Goal: Communication & Community: Answer question/provide support

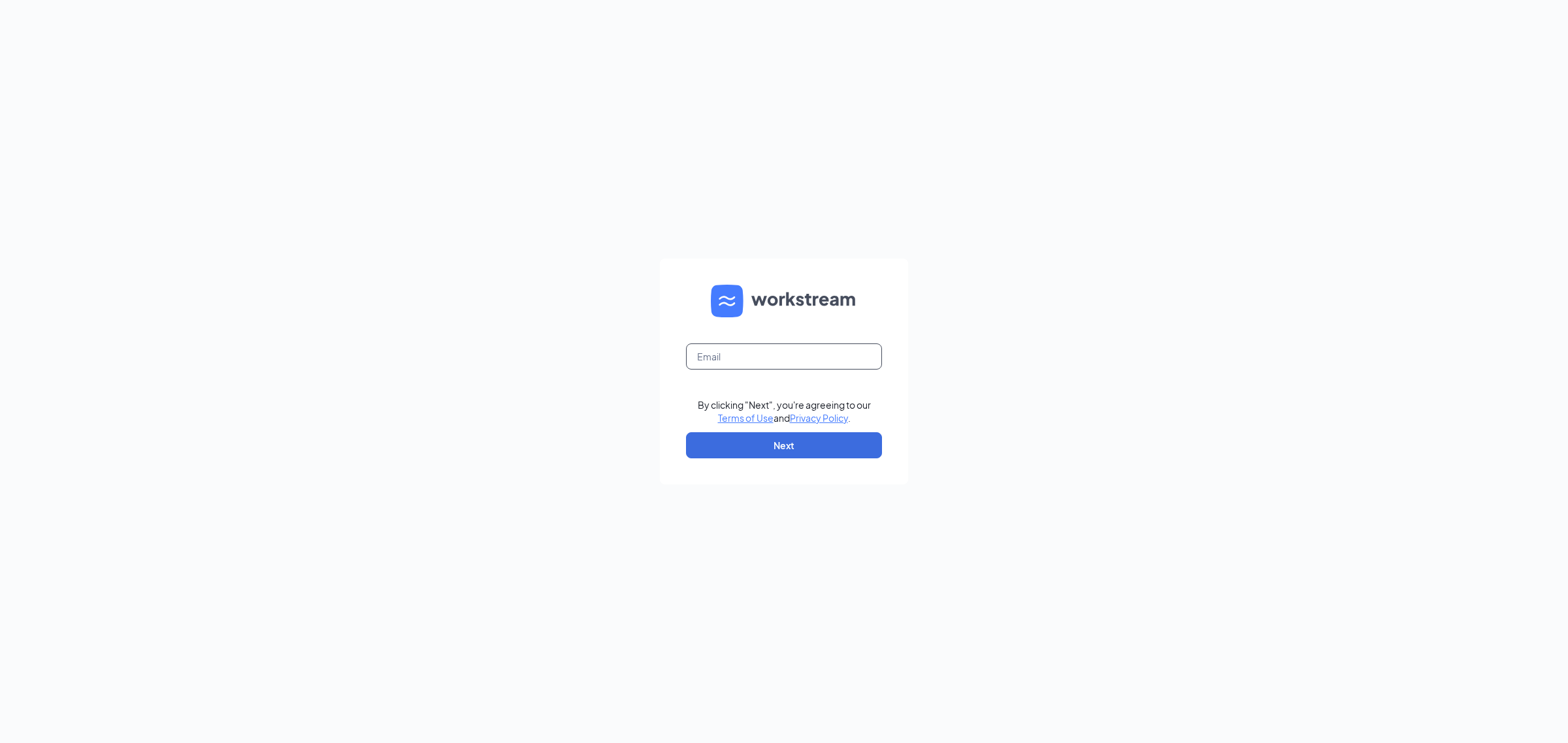
click at [775, 362] on input "text" at bounding box center [784, 357] width 196 height 26
type input "gmmarinette@bleedblue.net"
click at [805, 441] on button "Next" at bounding box center [784, 445] width 196 height 26
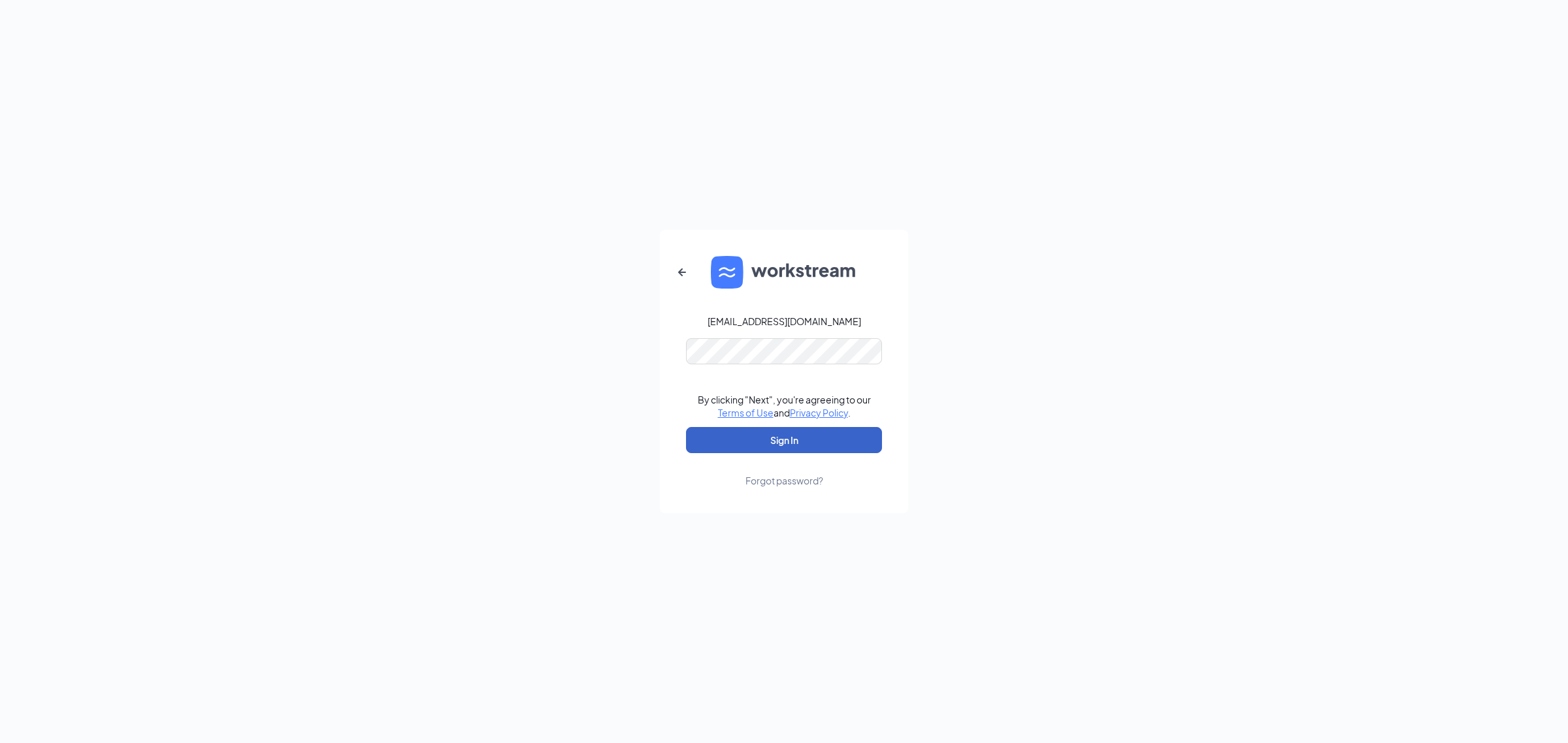
click at [778, 435] on button "Sign In" at bounding box center [784, 441] width 196 height 26
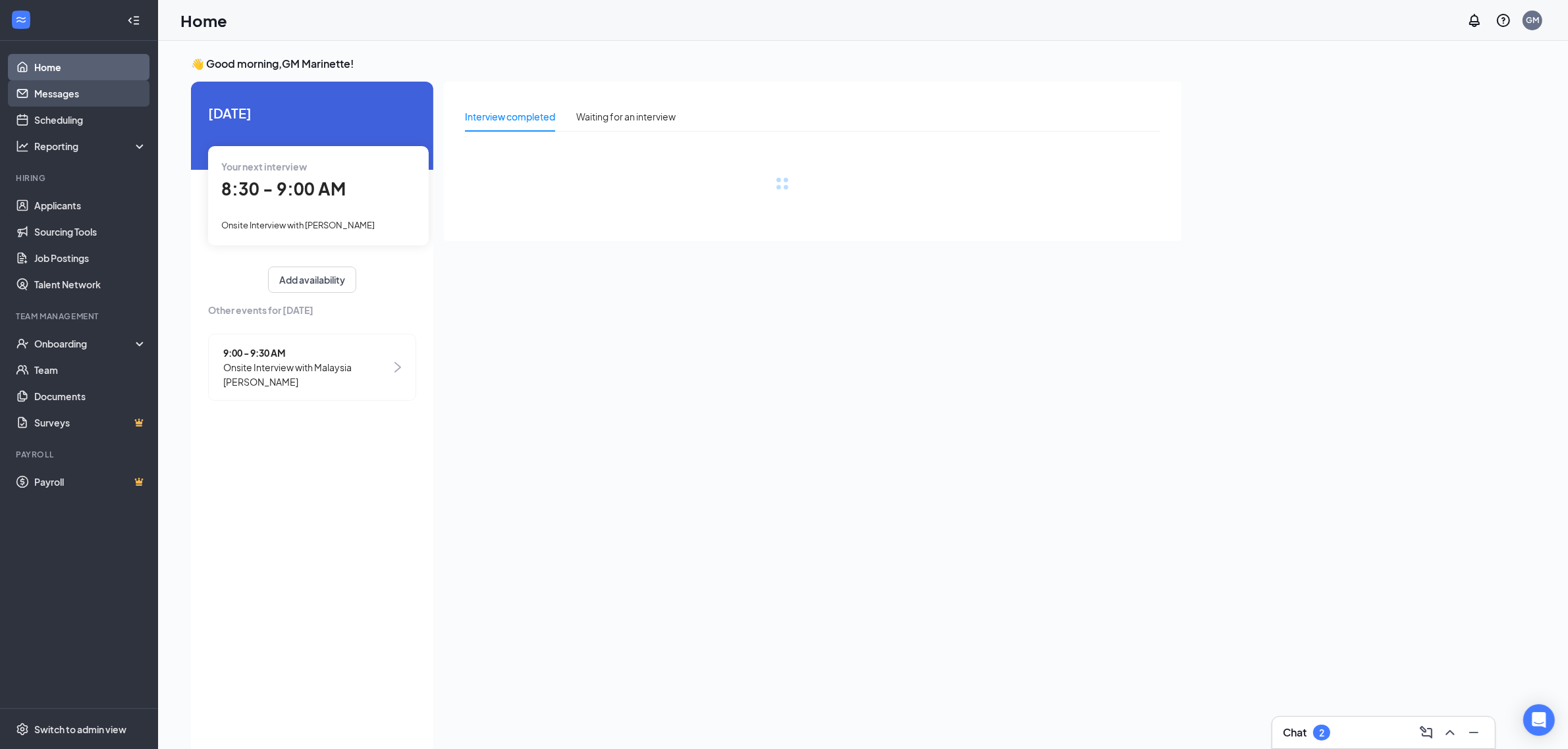
click at [71, 90] on link "Messages" at bounding box center [91, 94] width 113 height 27
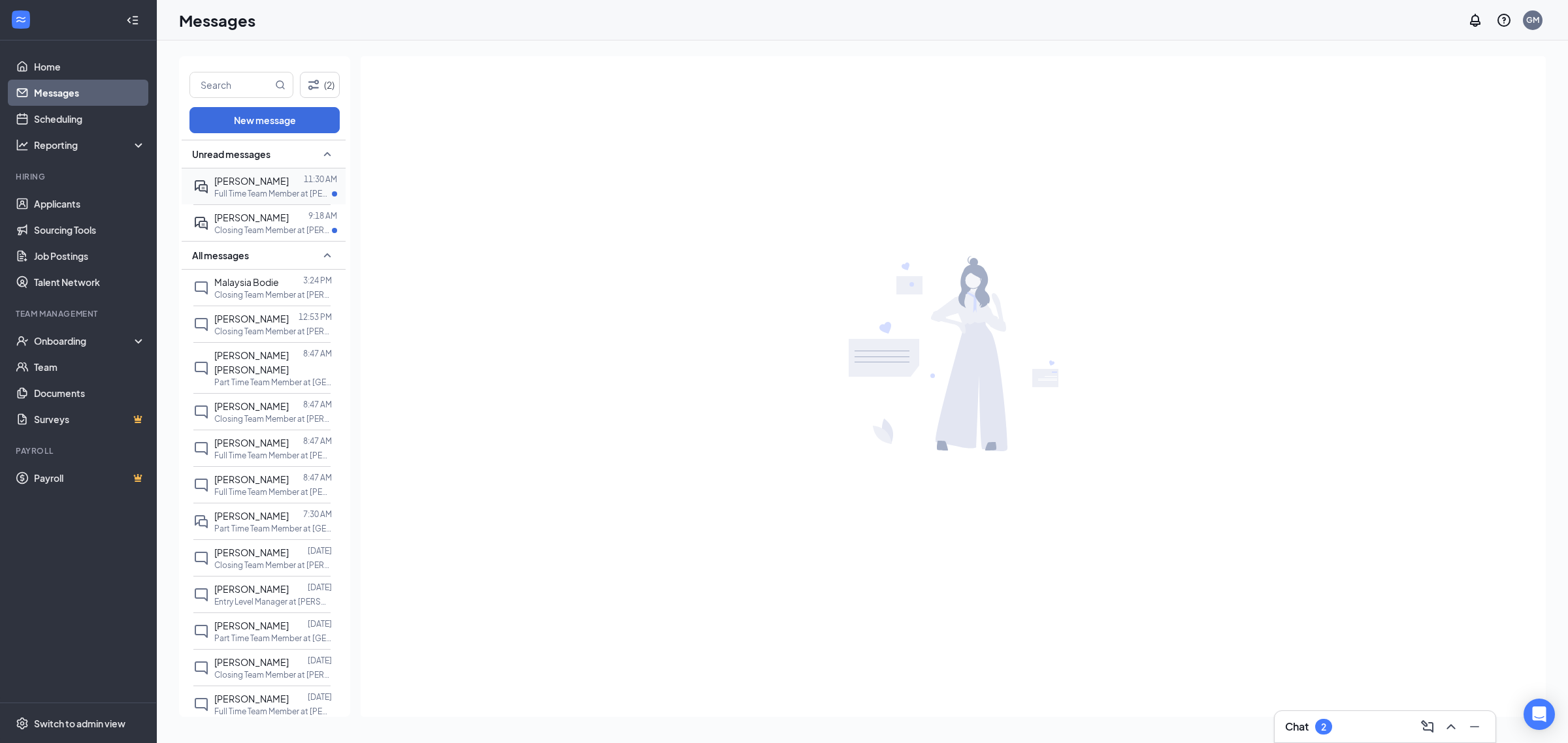
click at [289, 191] on p "Full Time Team Member at [PERSON_NAME] of Marinette" at bounding box center [273, 194] width 117 height 11
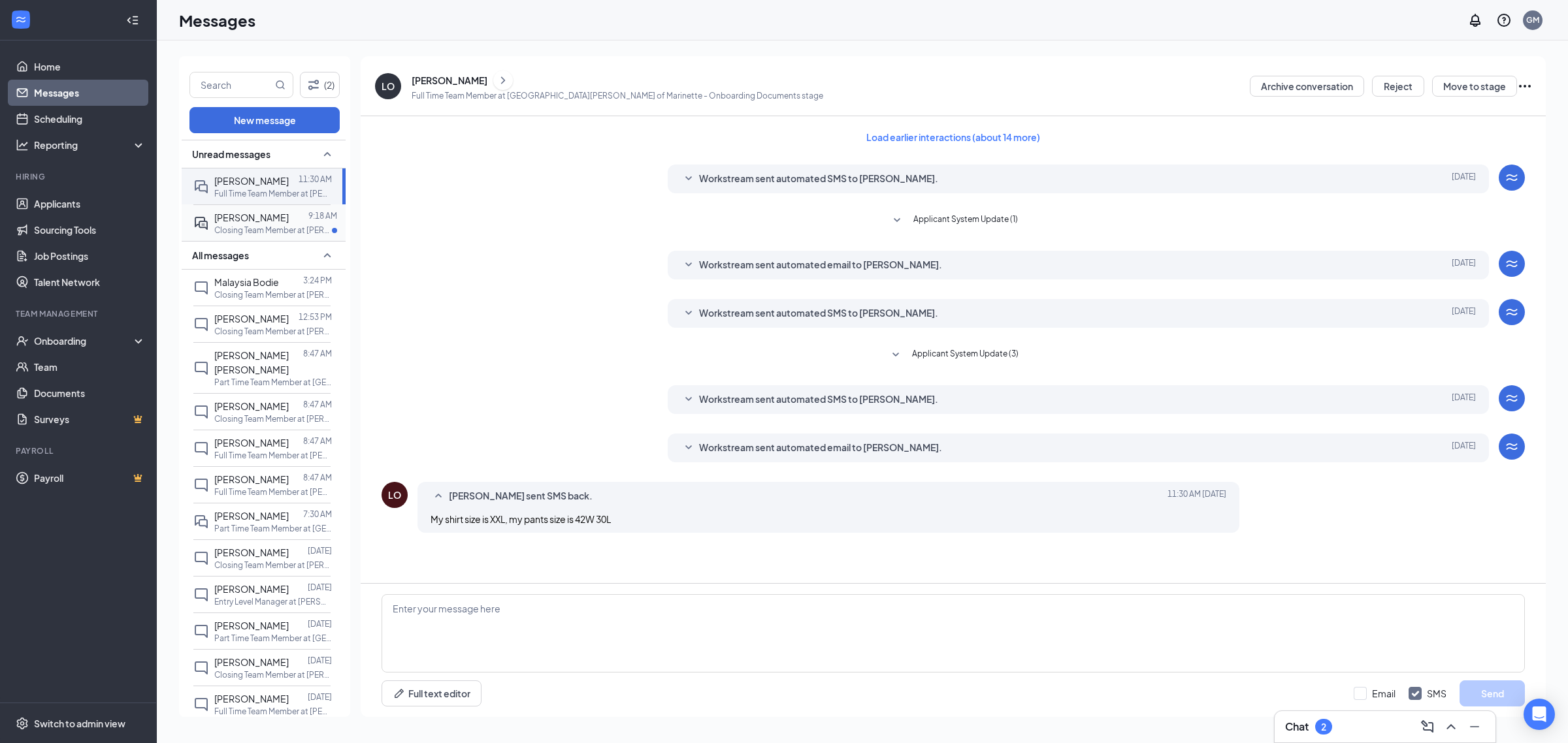
click at [243, 228] on p "Closing Team Member at [PERSON_NAME] of Marinette" at bounding box center [273, 230] width 117 height 11
click at [481, 616] on textarea at bounding box center [953, 633] width 1143 height 78
click at [288, 187] on div at bounding box center [293, 181] width 10 height 14
click at [512, 638] on textarea at bounding box center [953, 633] width 1143 height 78
type textarea "ok thanks are you able to come in [DATE] at 2 for orientation? If so please bri…"
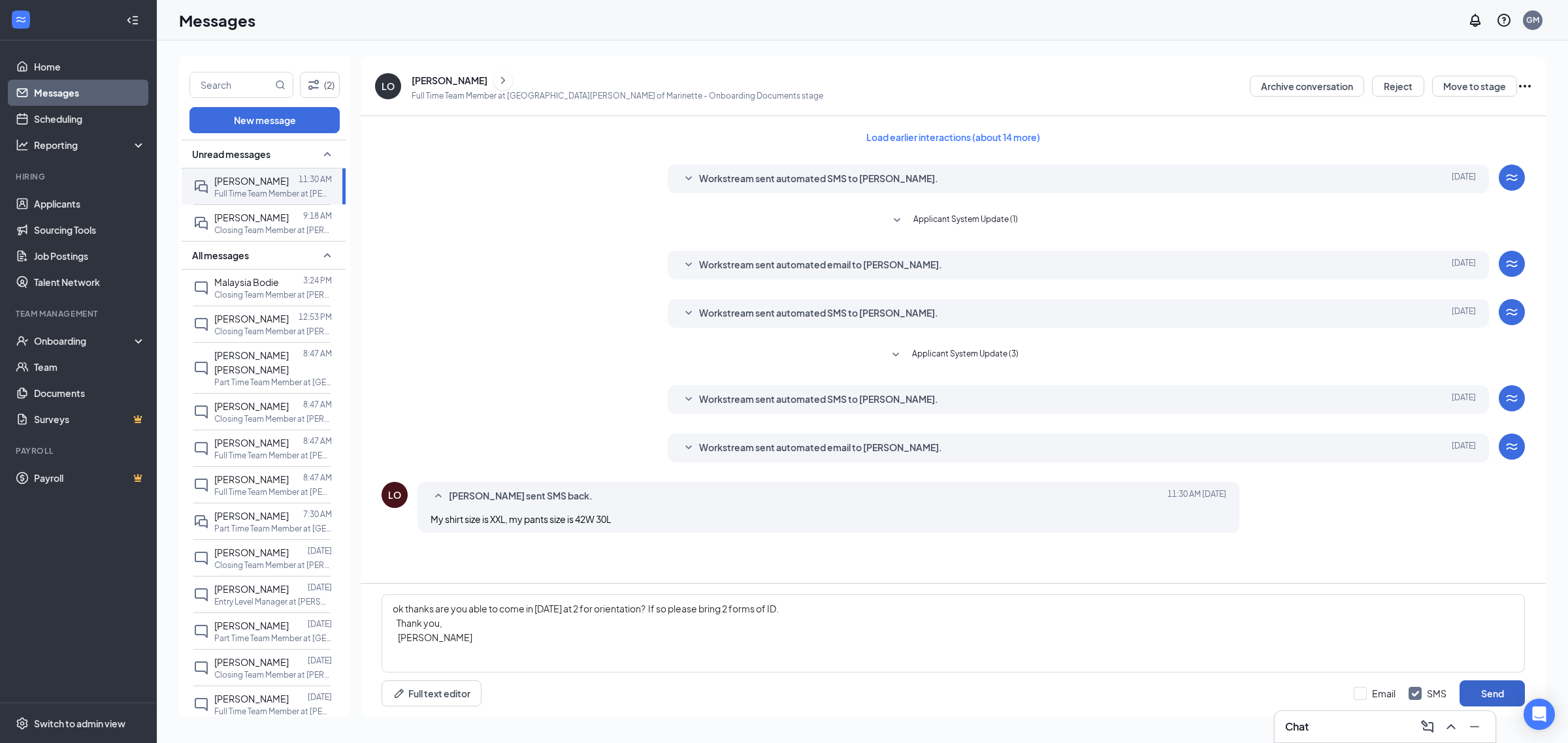
click at [1479, 685] on button "Send" at bounding box center [1492, 694] width 65 height 26
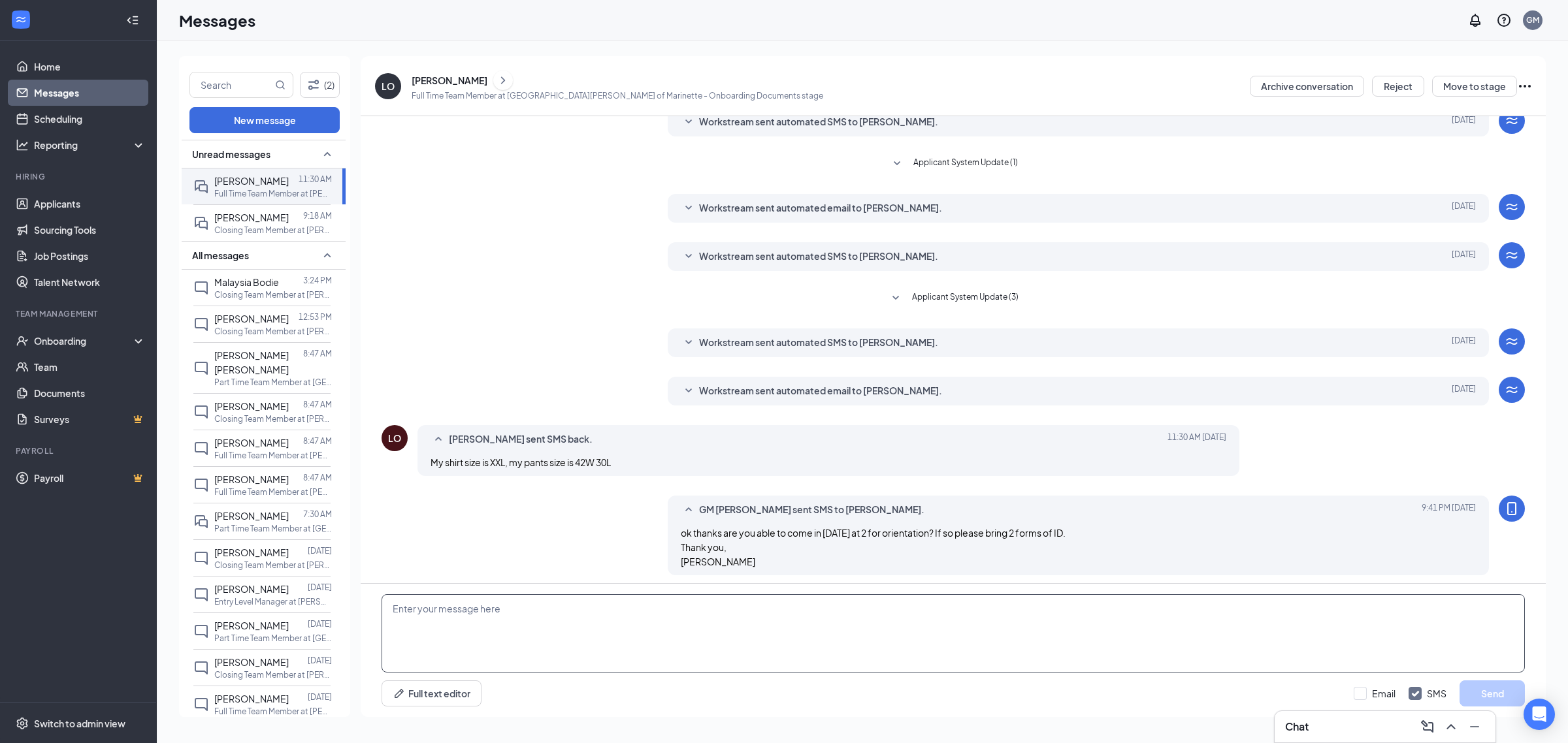
scroll to position [62, 0]
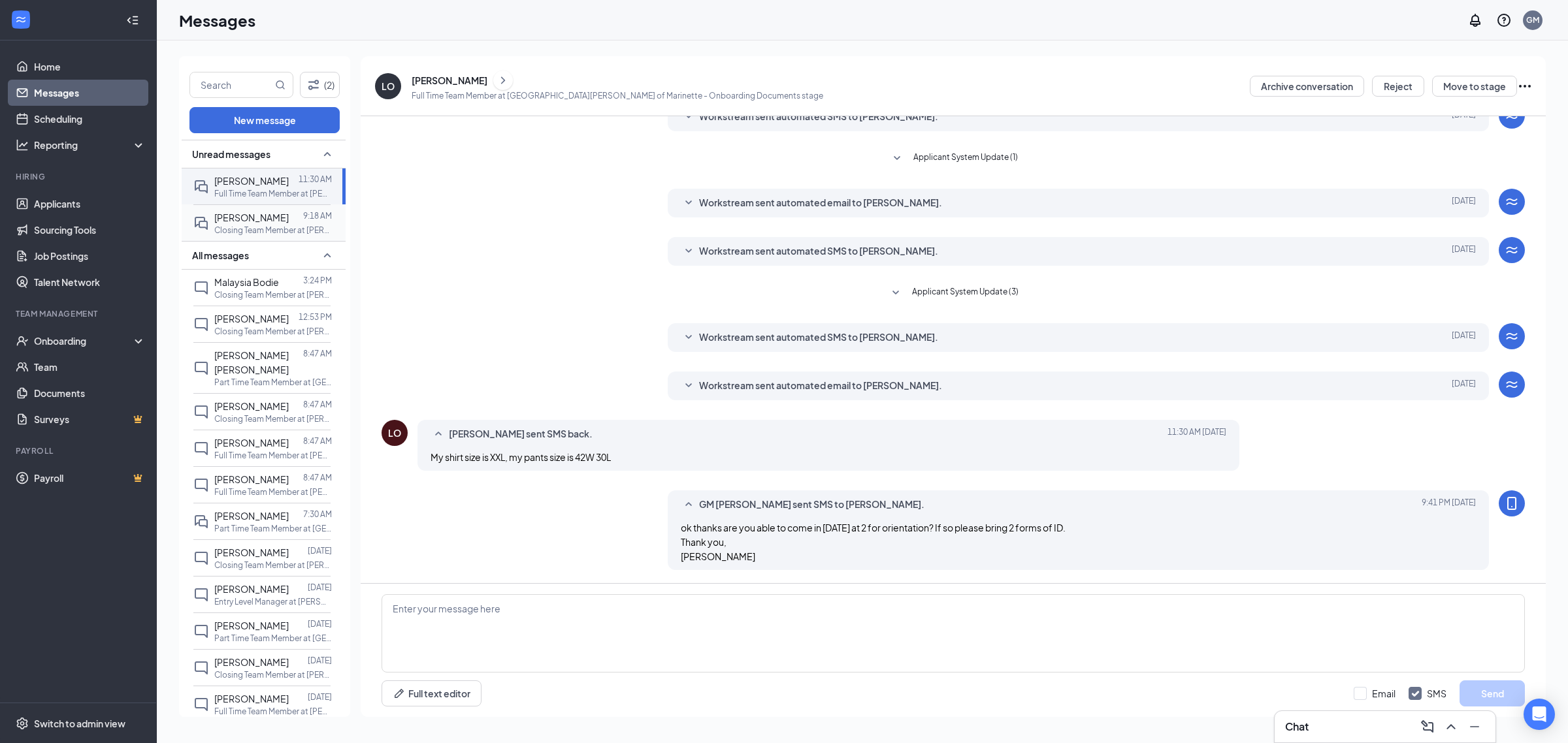
click at [286, 223] on div "[PERSON_NAME]" at bounding box center [252, 218] width 75 height 14
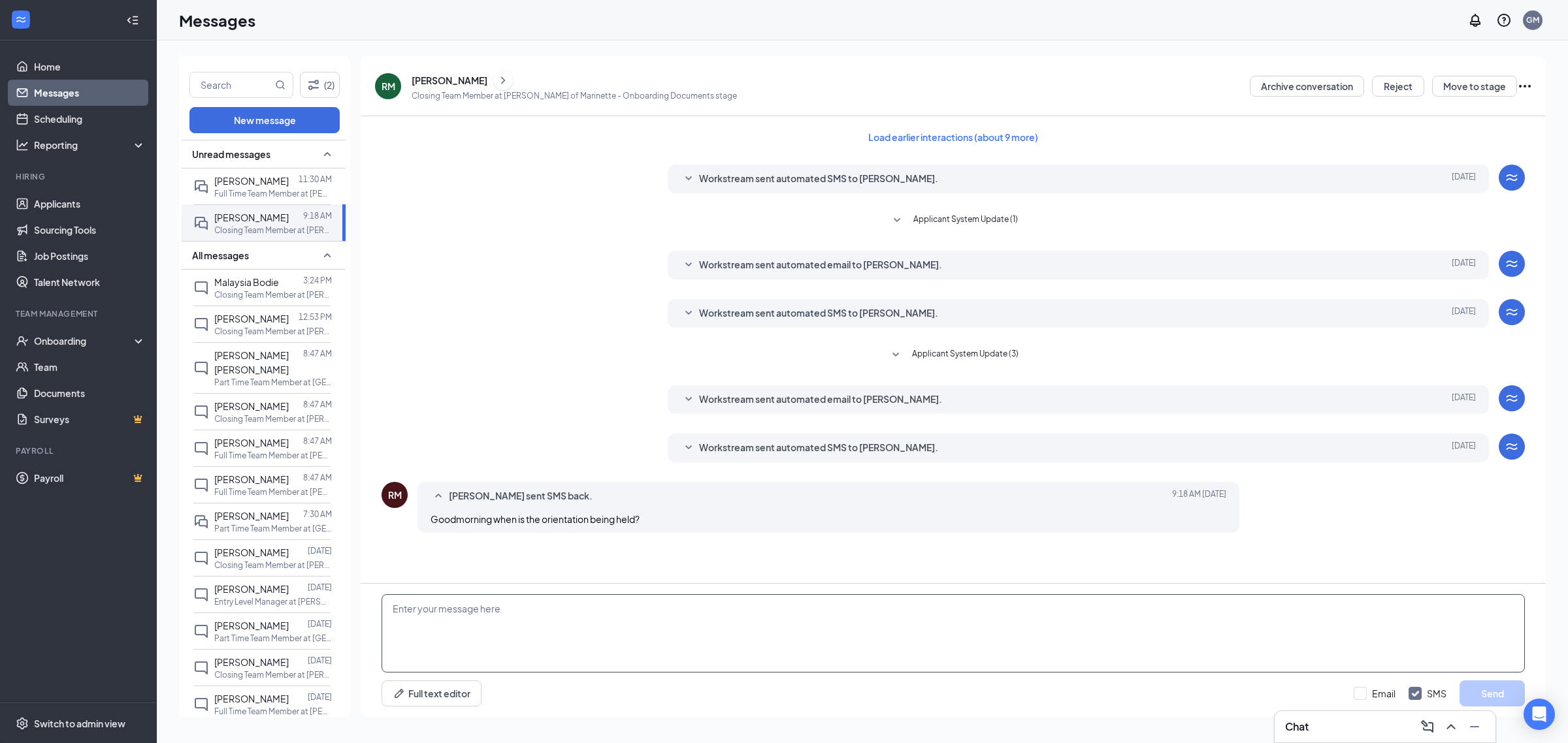
click at [510, 612] on textarea at bounding box center [953, 633] width 1143 height 78
type textarea "H"
drag, startPoint x: 924, startPoint y: 625, endPoint x: 1016, endPoint y: 650, distance: 95.3
click at [1016, 651] on textarea "Hello, I am available [DATE] at 2 if you are as well. You will need to bring 2 …" at bounding box center [953, 633] width 1143 height 78
click at [938, 624] on textarea "Hello, I am available [DATE] at 2 if you are as well. You will need to bring 2 …" at bounding box center [953, 633] width 1143 height 78
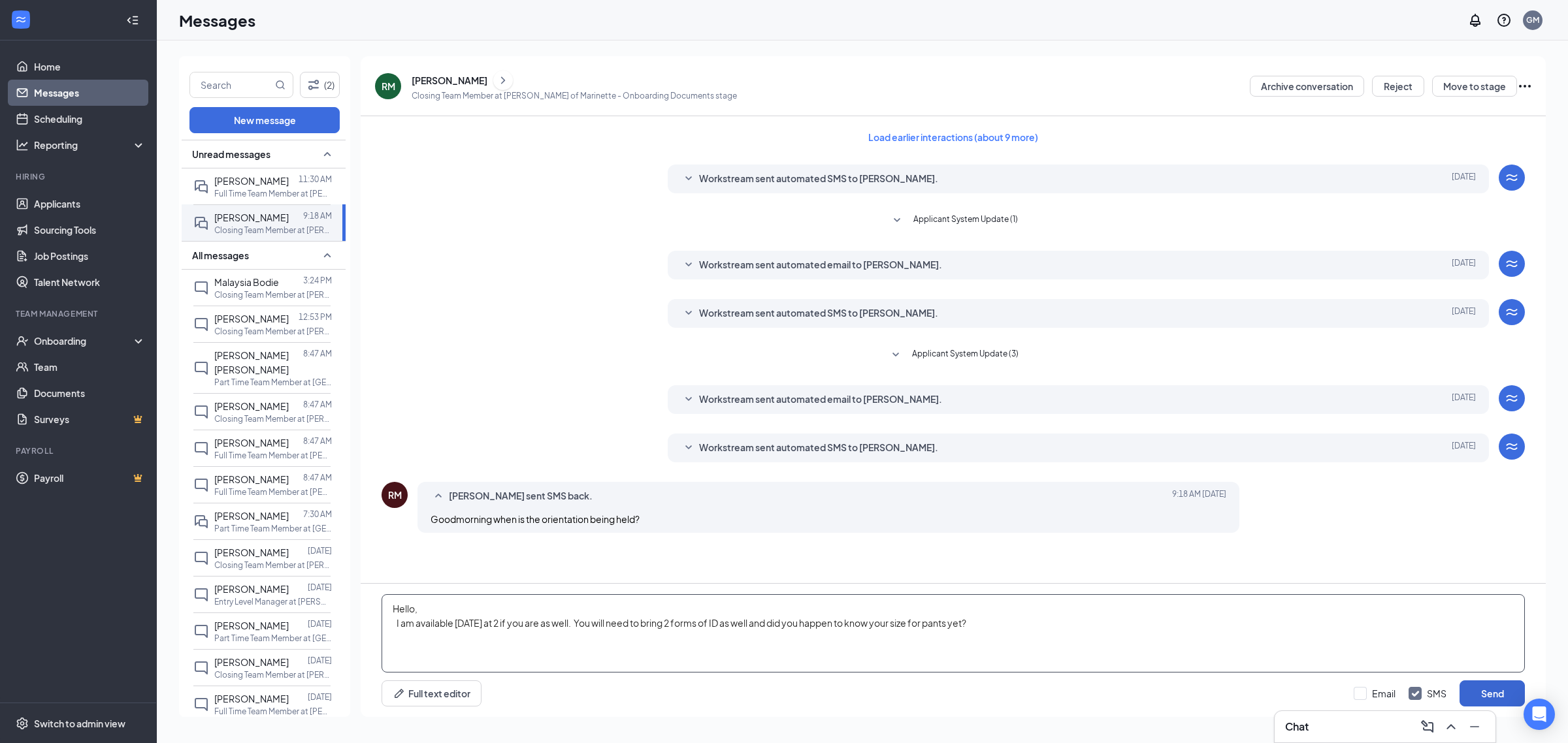
type textarea "Hello, I am available [DATE] at 2 if you are as well. You will need to bring 2 …"
click at [1501, 691] on button "Send" at bounding box center [1492, 694] width 65 height 26
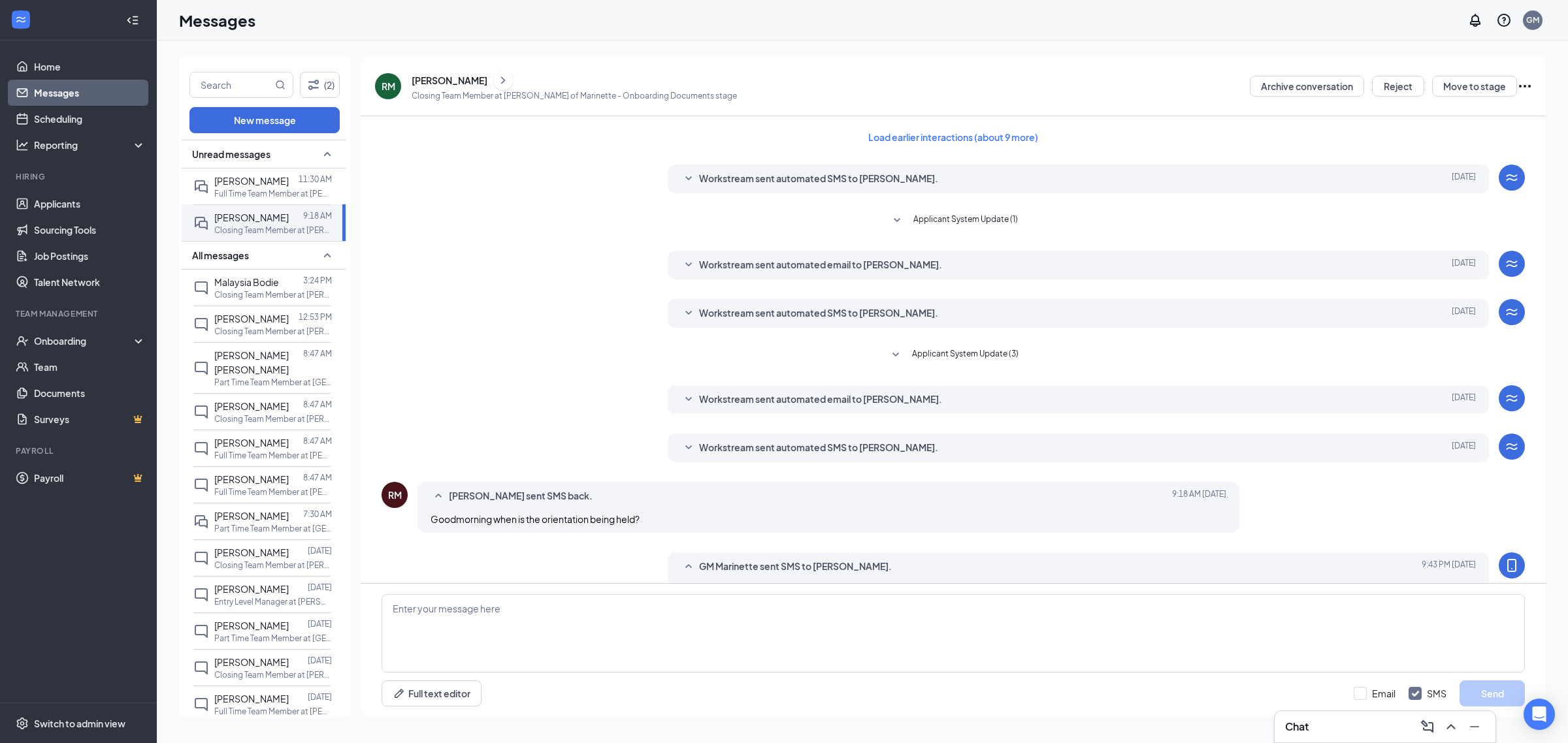
scroll to position [47, 0]
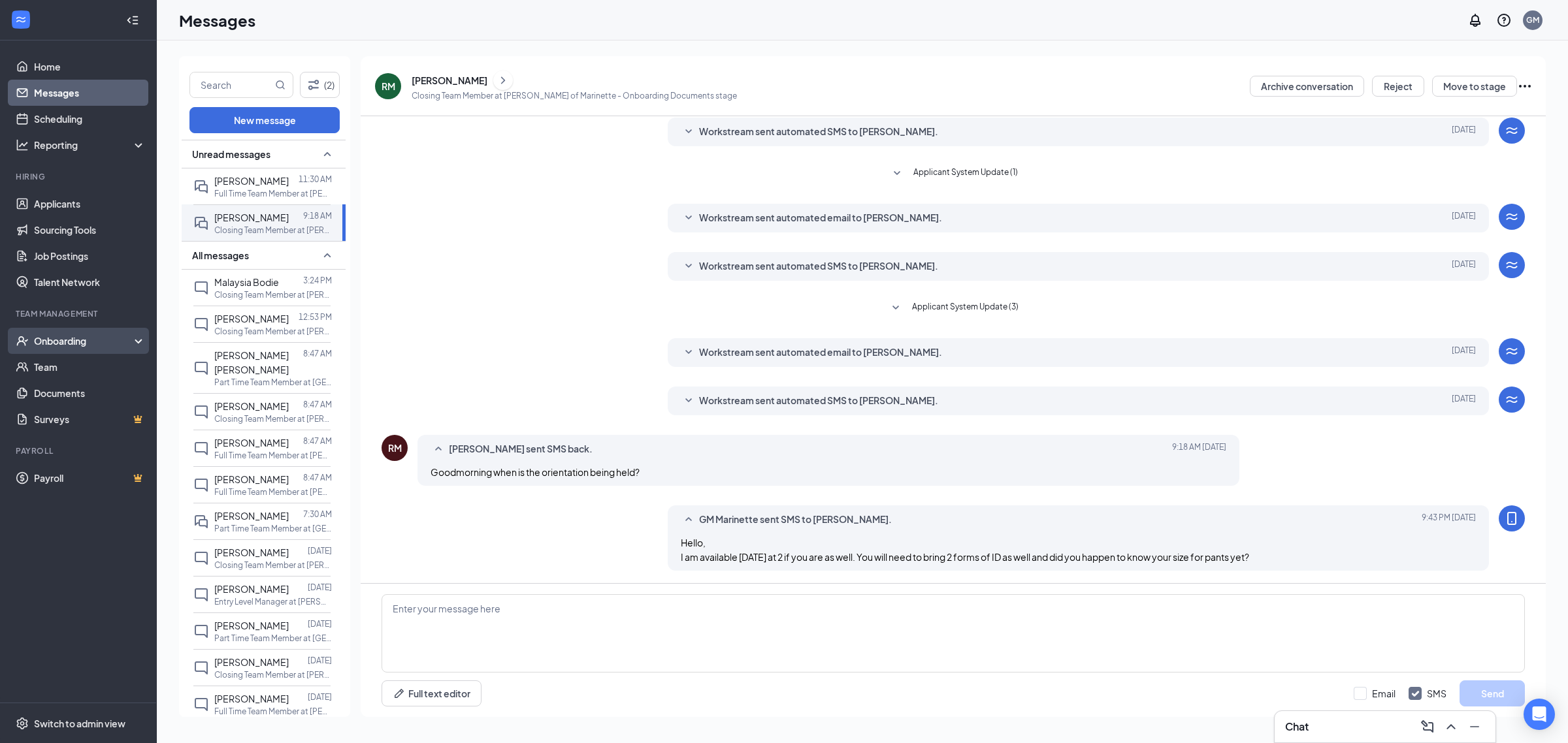
click at [59, 343] on div "Onboarding" at bounding box center [84, 340] width 100 height 13
click at [89, 365] on link "Overview" at bounding box center [90, 367] width 112 height 26
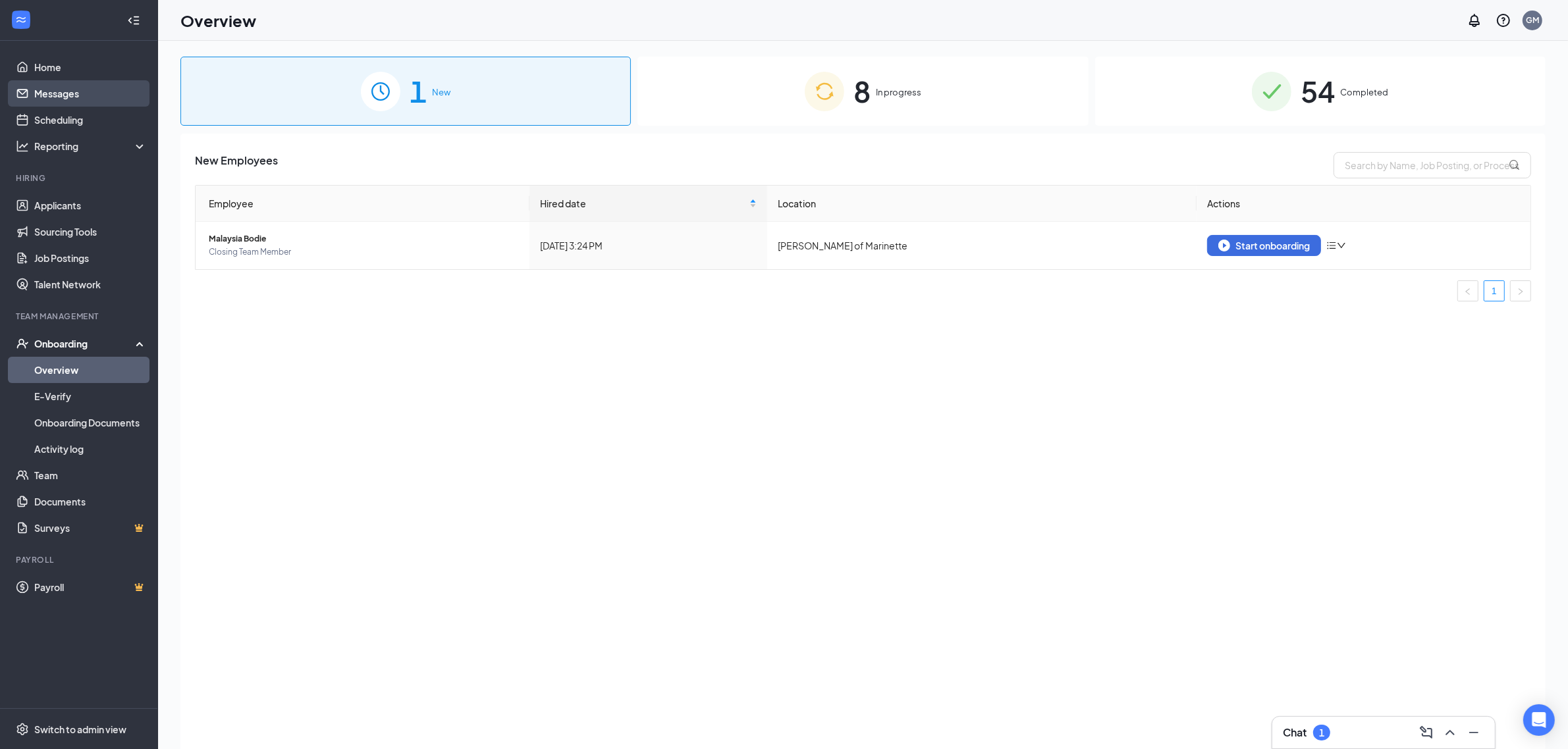
click at [66, 97] on link "Messages" at bounding box center [91, 94] width 113 height 27
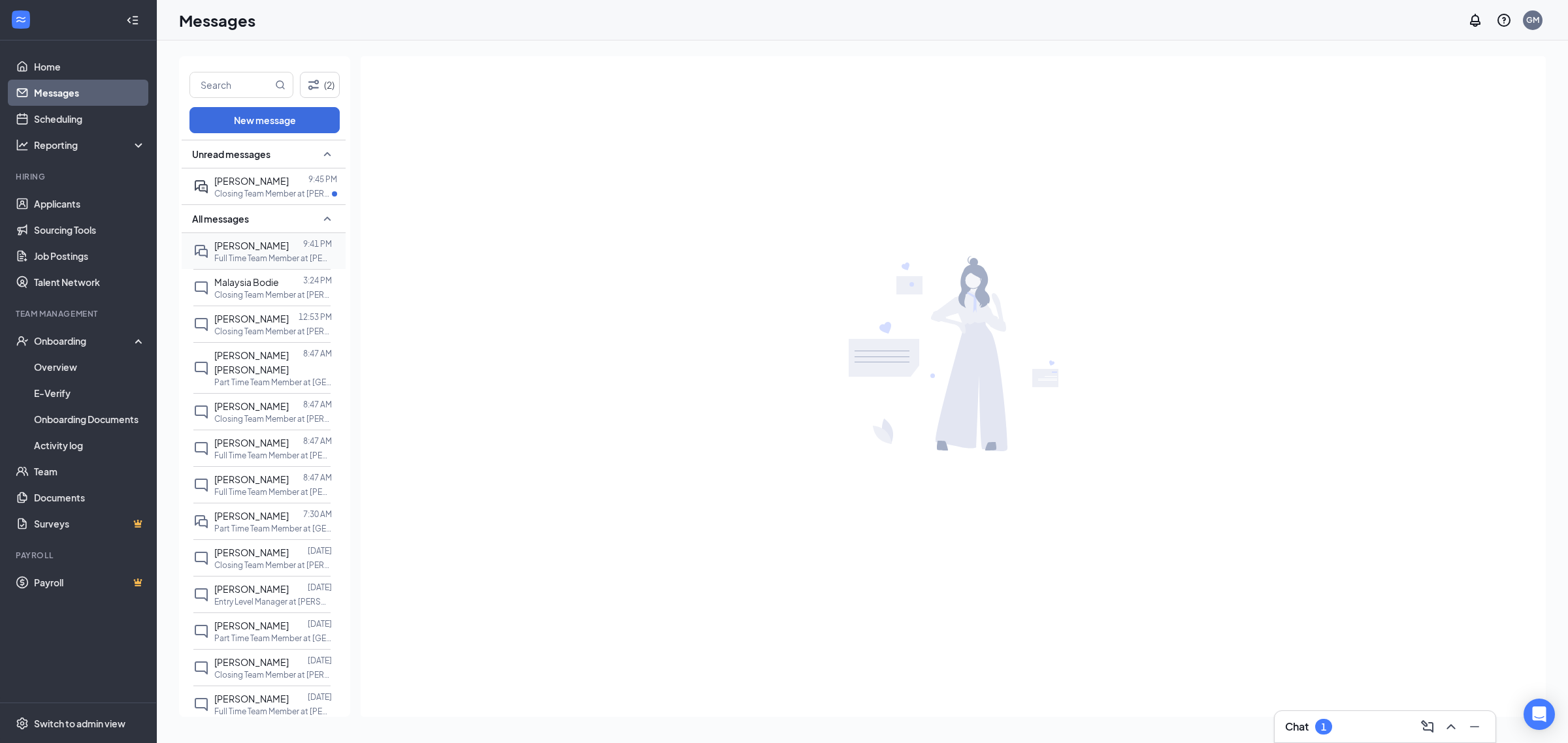
click at [294, 256] on p "Full Time Team Member at [PERSON_NAME] of Marinette" at bounding box center [273, 258] width 117 height 11
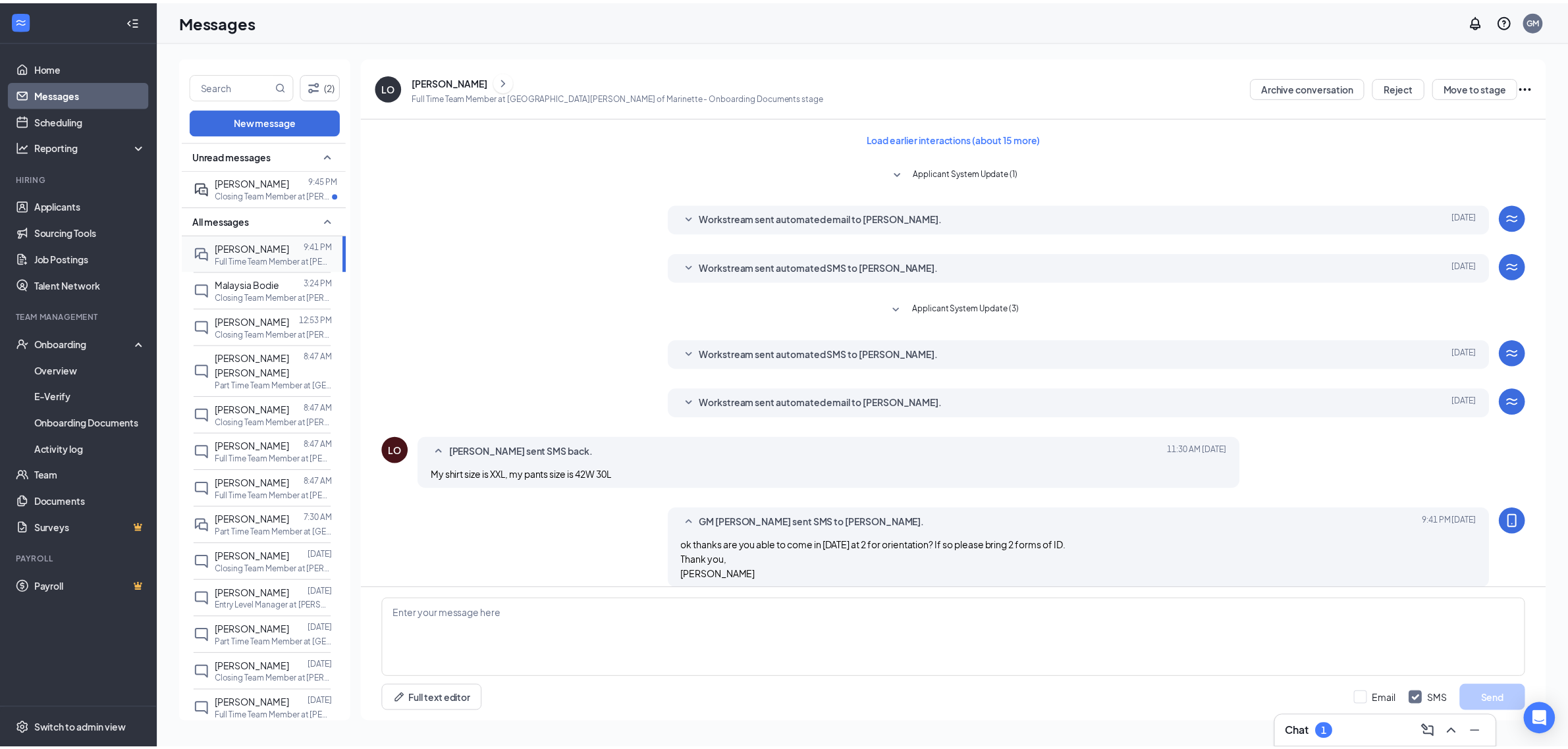
scroll to position [14, 0]
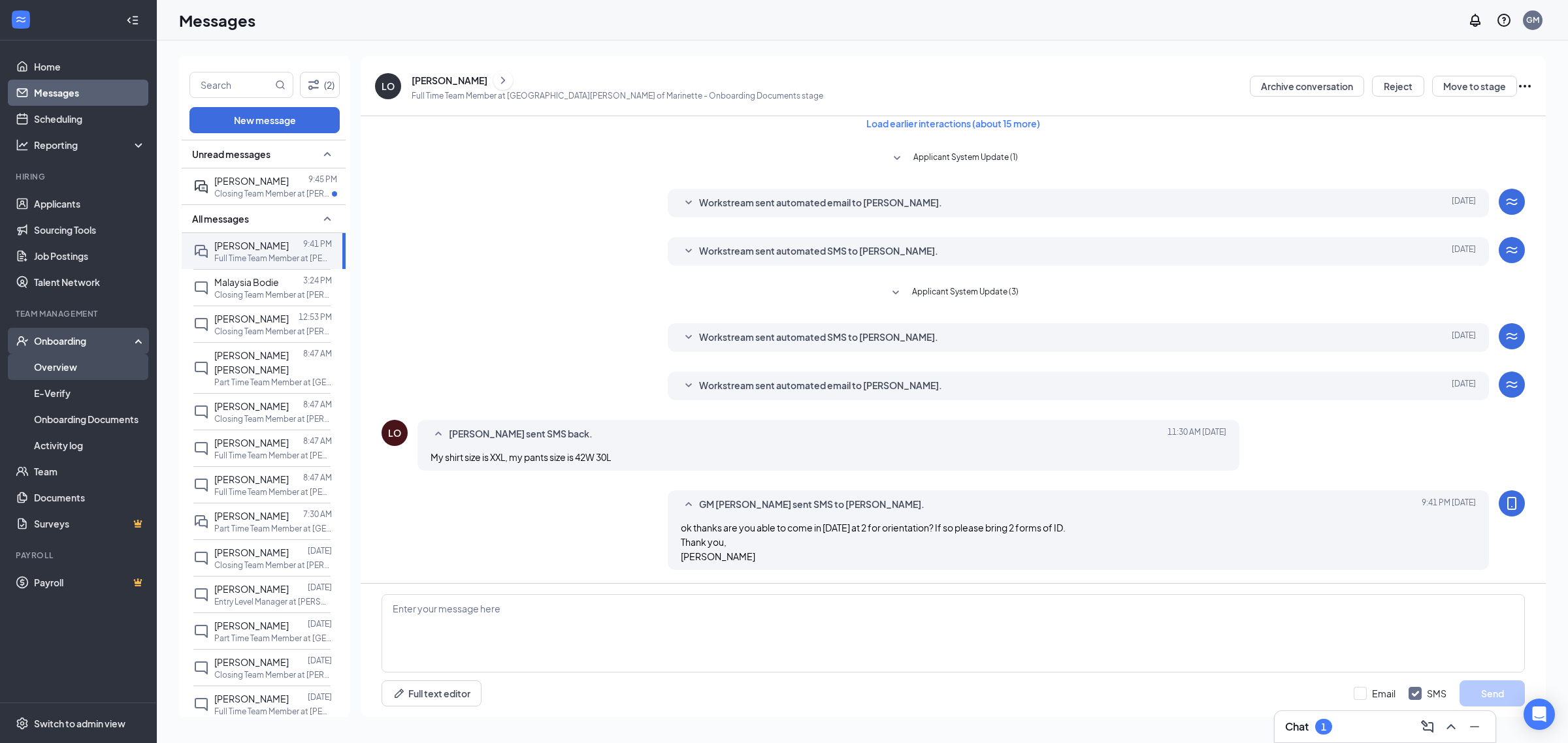
click at [75, 366] on link "Overview" at bounding box center [90, 367] width 112 height 26
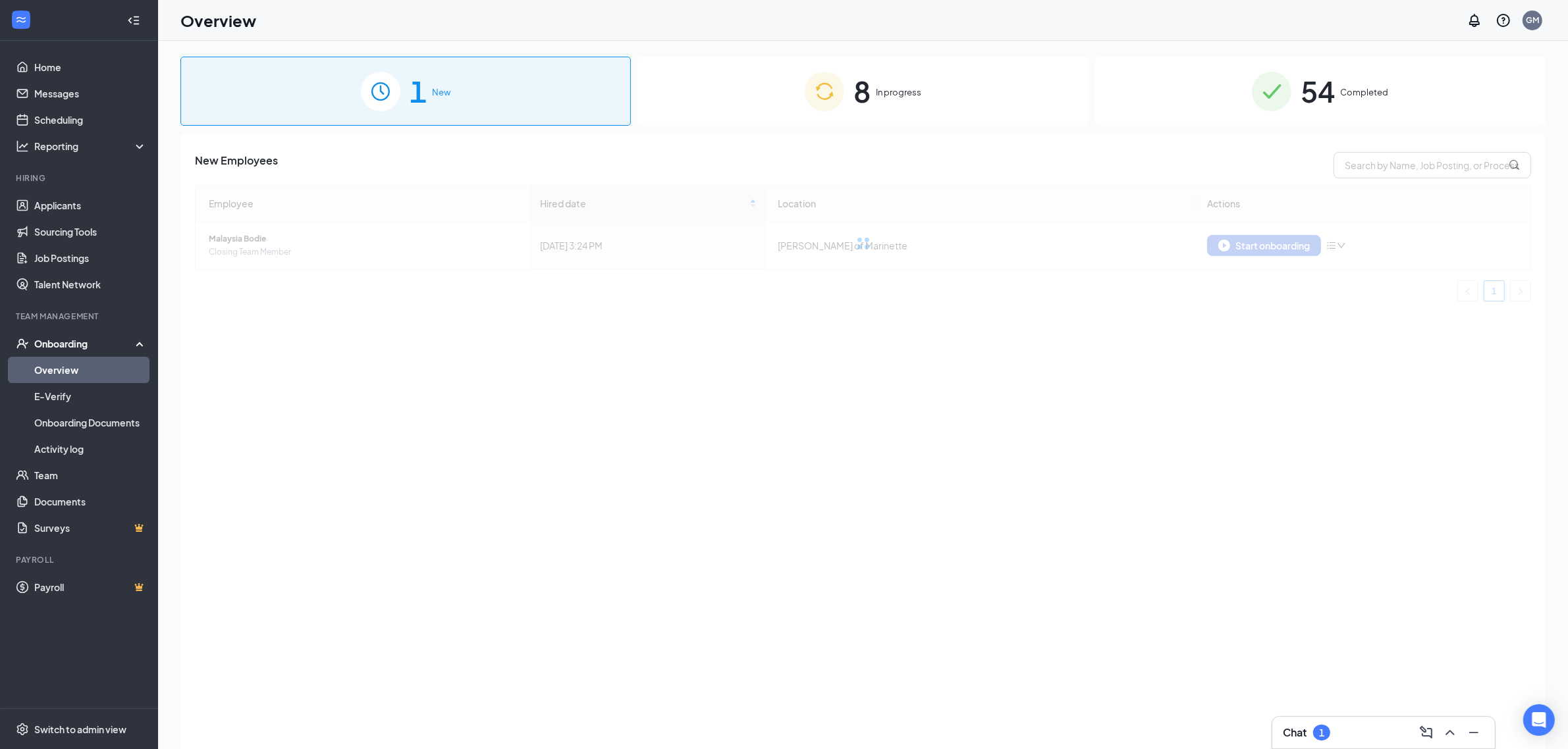
click at [1309, 84] on span "54" at bounding box center [1318, 91] width 34 height 45
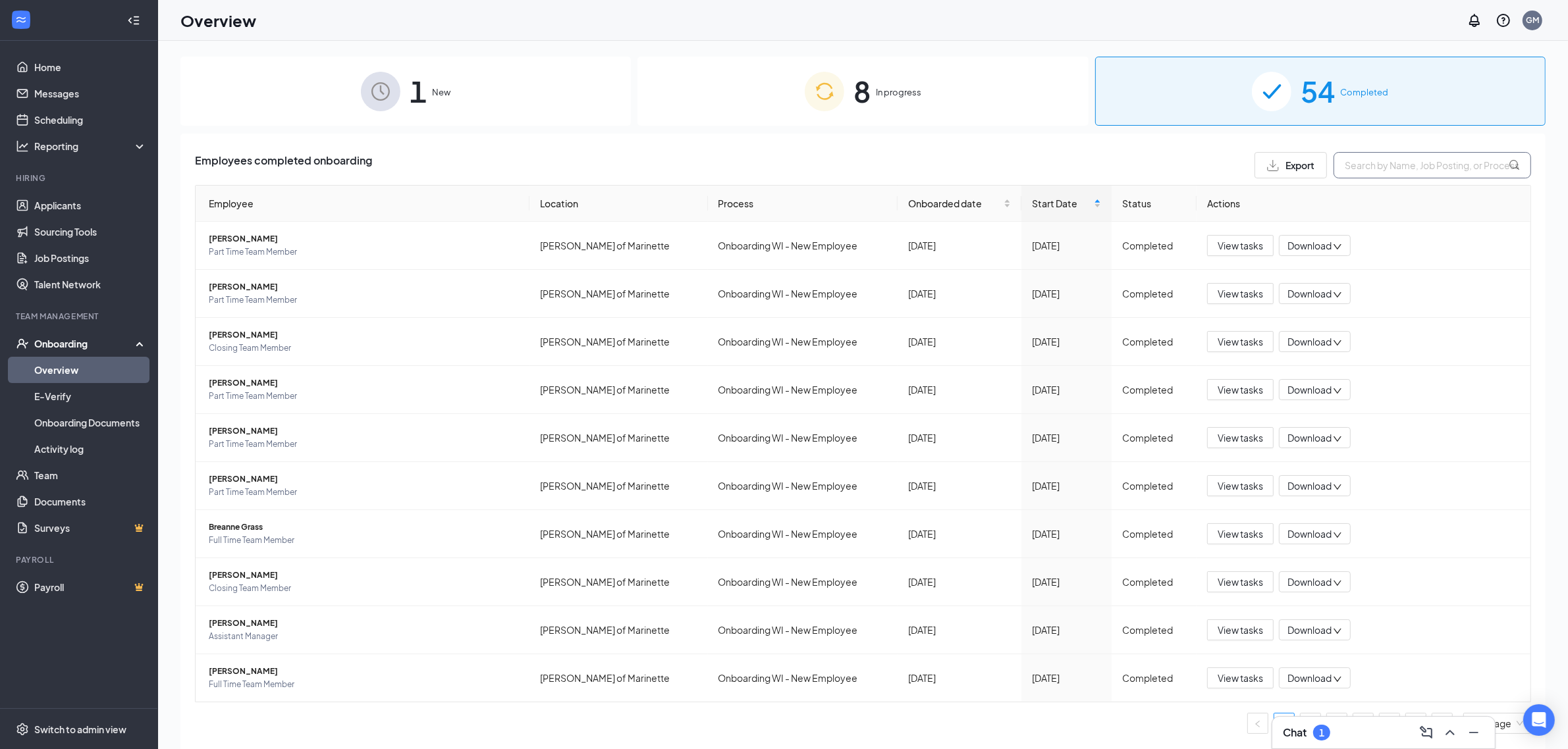
click at [1356, 166] on input "text" at bounding box center [1432, 165] width 197 height 27
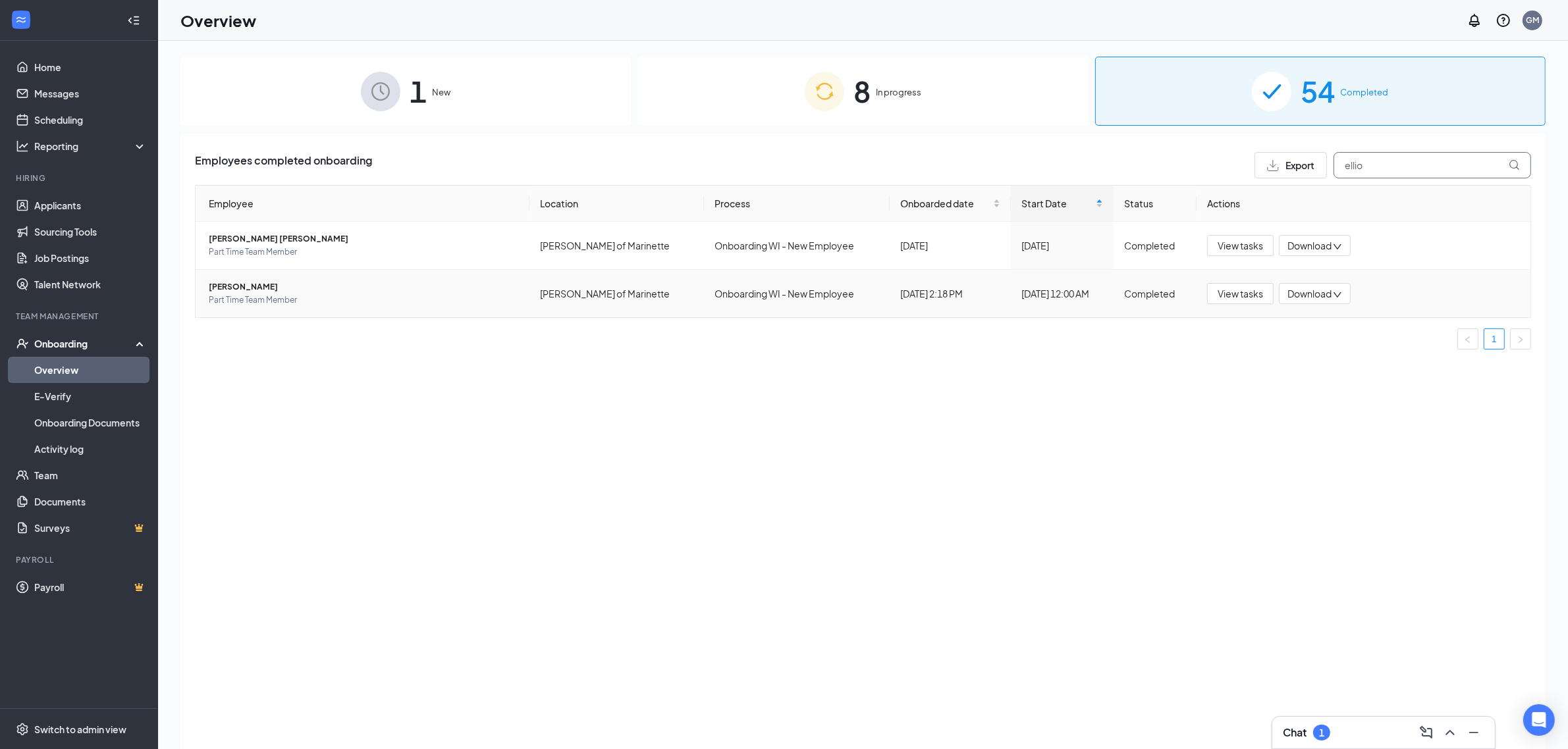
type input "ellio"
click at [249, 287] on span "[PERSON_NAME]" at bounding box center [364, 287] width 310 height 13
